Goal: Find specific page/section: Find specific page/section

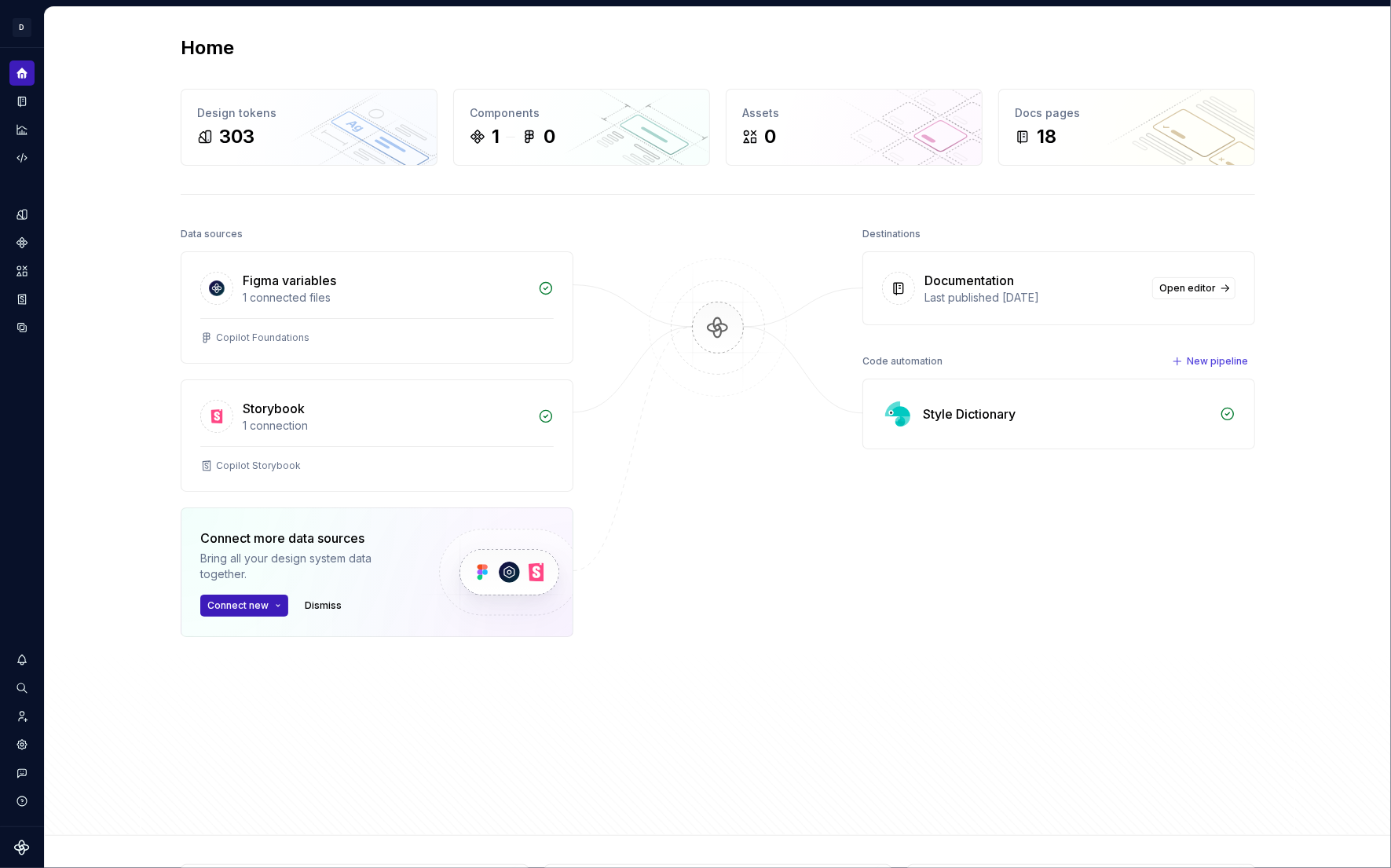
click at [52, 216] on div "Home Design tokens 303 Components 1 0 Assets 0 Docs pages 18 Data sources Figma…" at bounding box center [717, 421] width 1346 height 828
click at [25, 221] on div "Design tokens" at bounding box center [22, 215] width 25 height 25
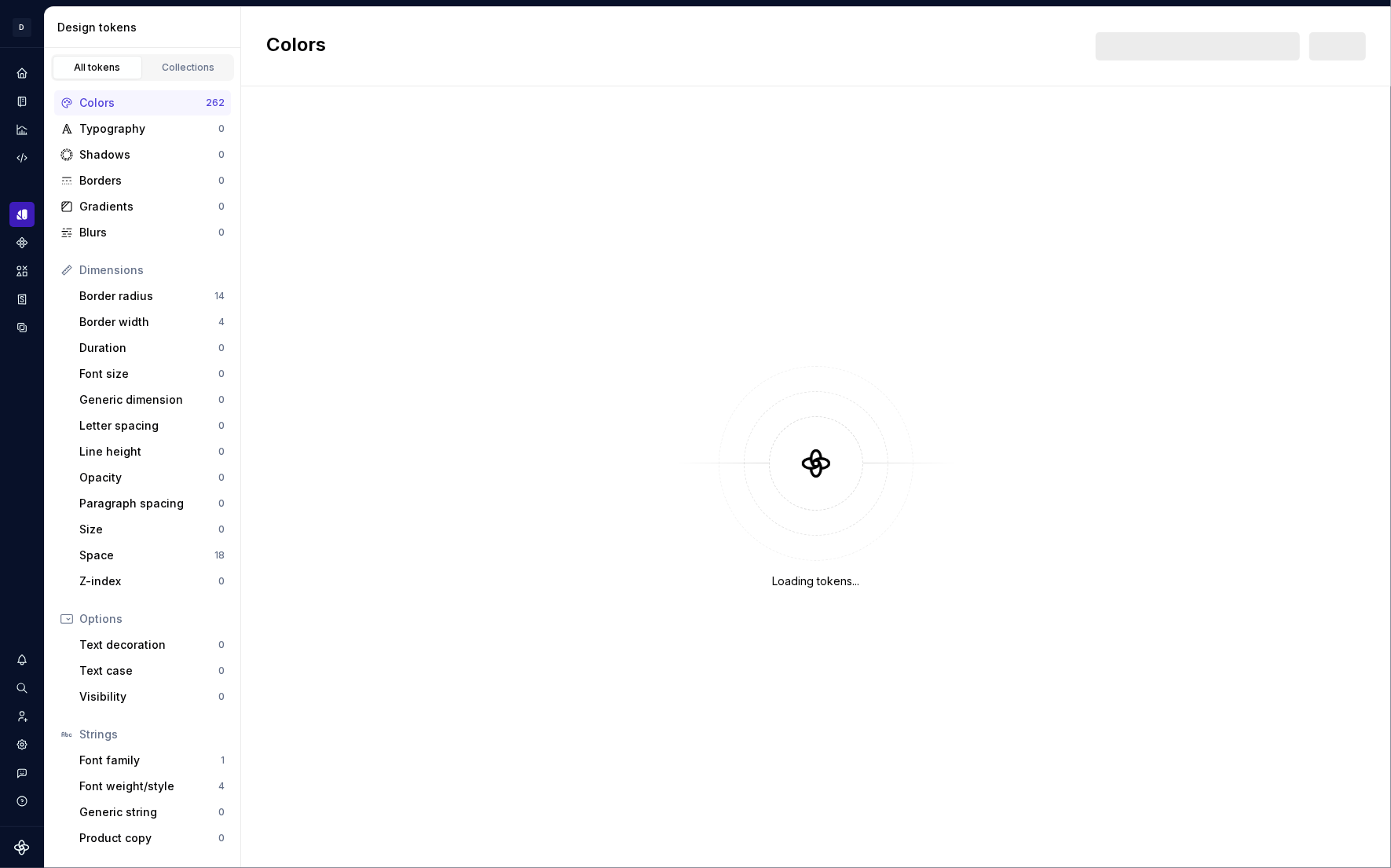
click at [191, 112] on div "Colors 262" at bounding box center [142, 103] width 177 height 25
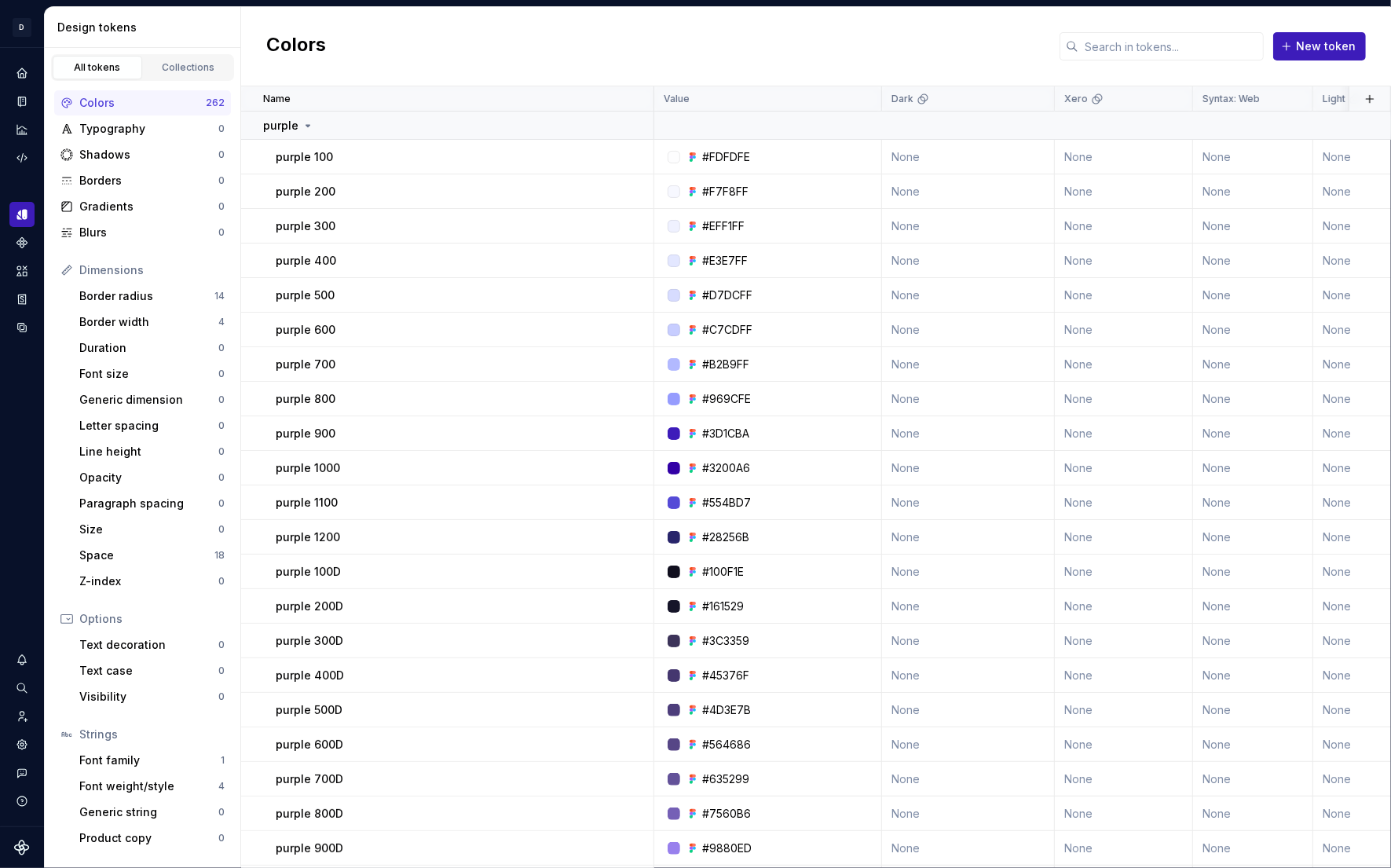
click at [191, 106] on div "Colors" at bounding box center [143, 103] width 127 height 16
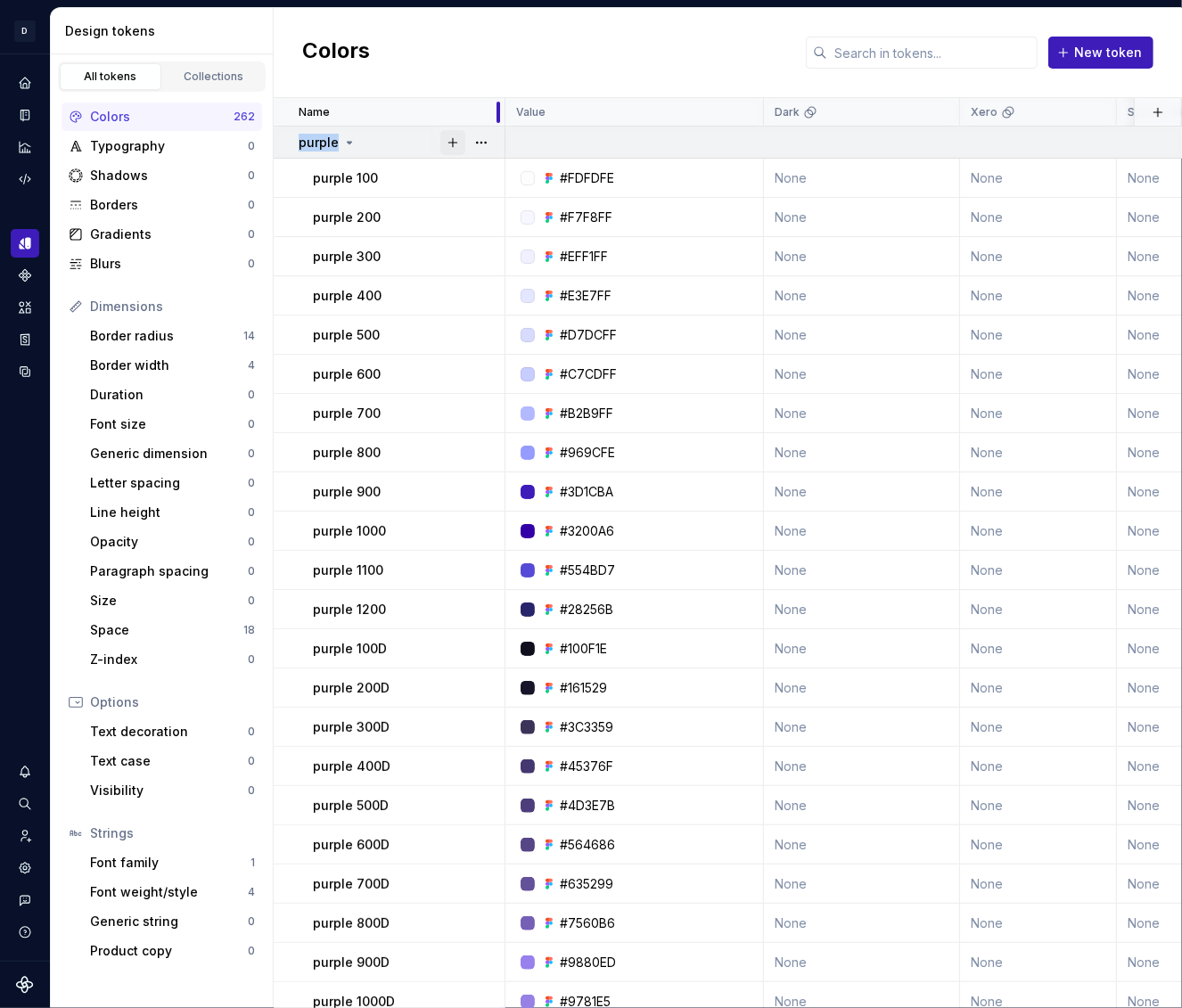
drag, startPoint x: 741, startPoint y: 108, endPoint x: 440, endPoint y: 139, distance: 302.6
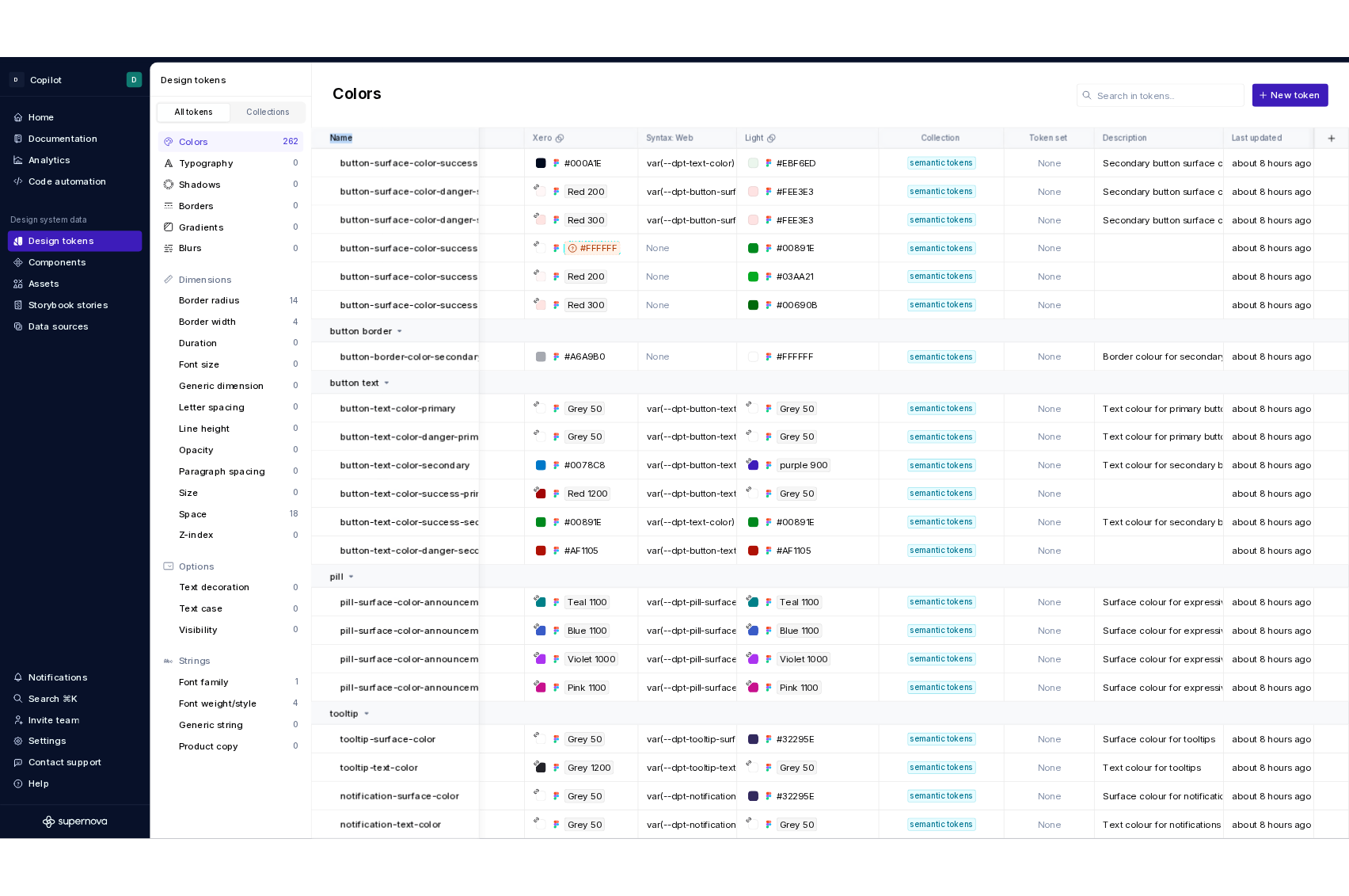
scroll to position [8967, 209]
